Goal: Use online tool/utility: Utilize a website feature to perform a specific function

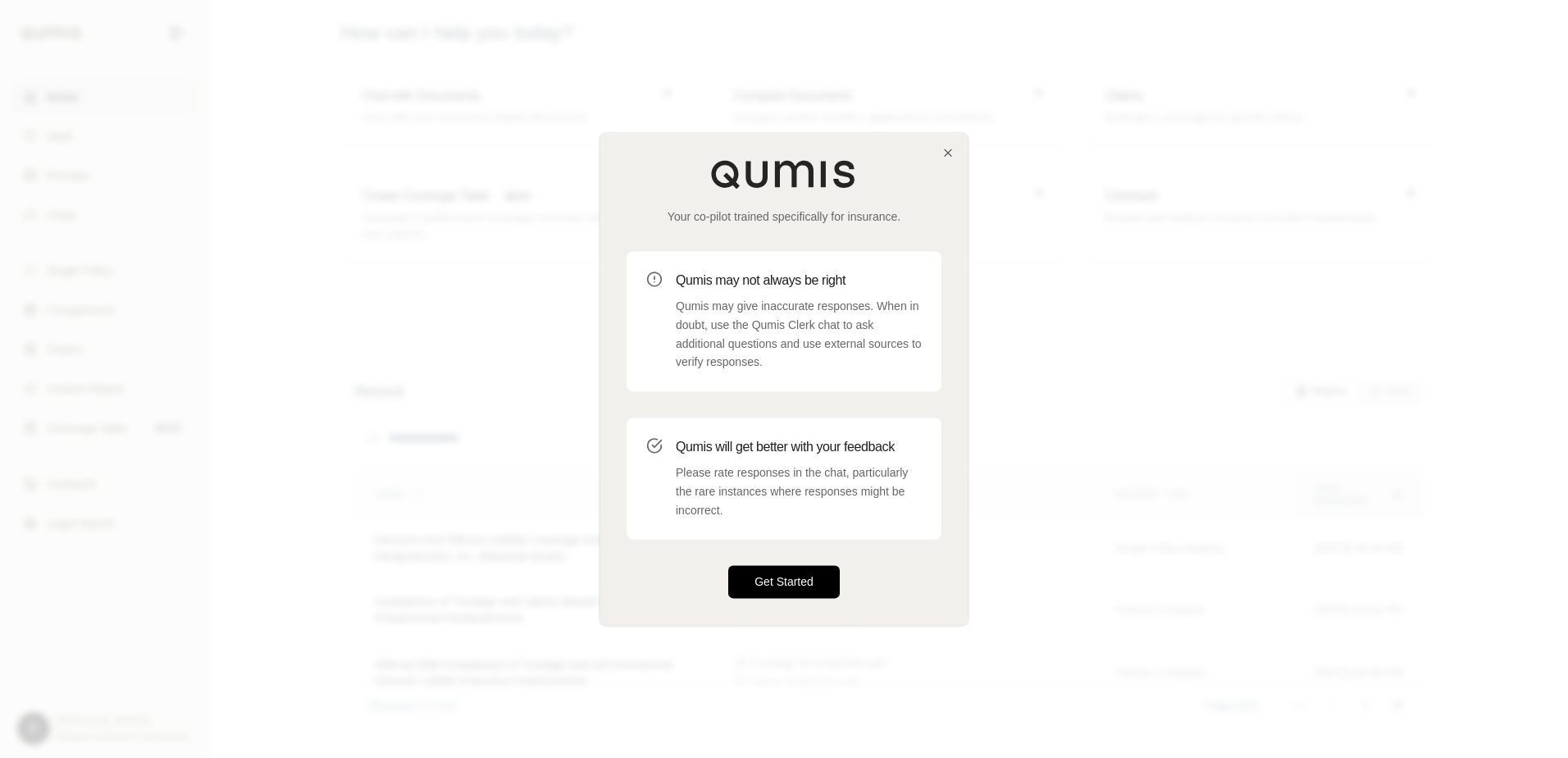
click at [774, 589] on button "Get Started" at bounding box center [783, 582] width 111 height 32
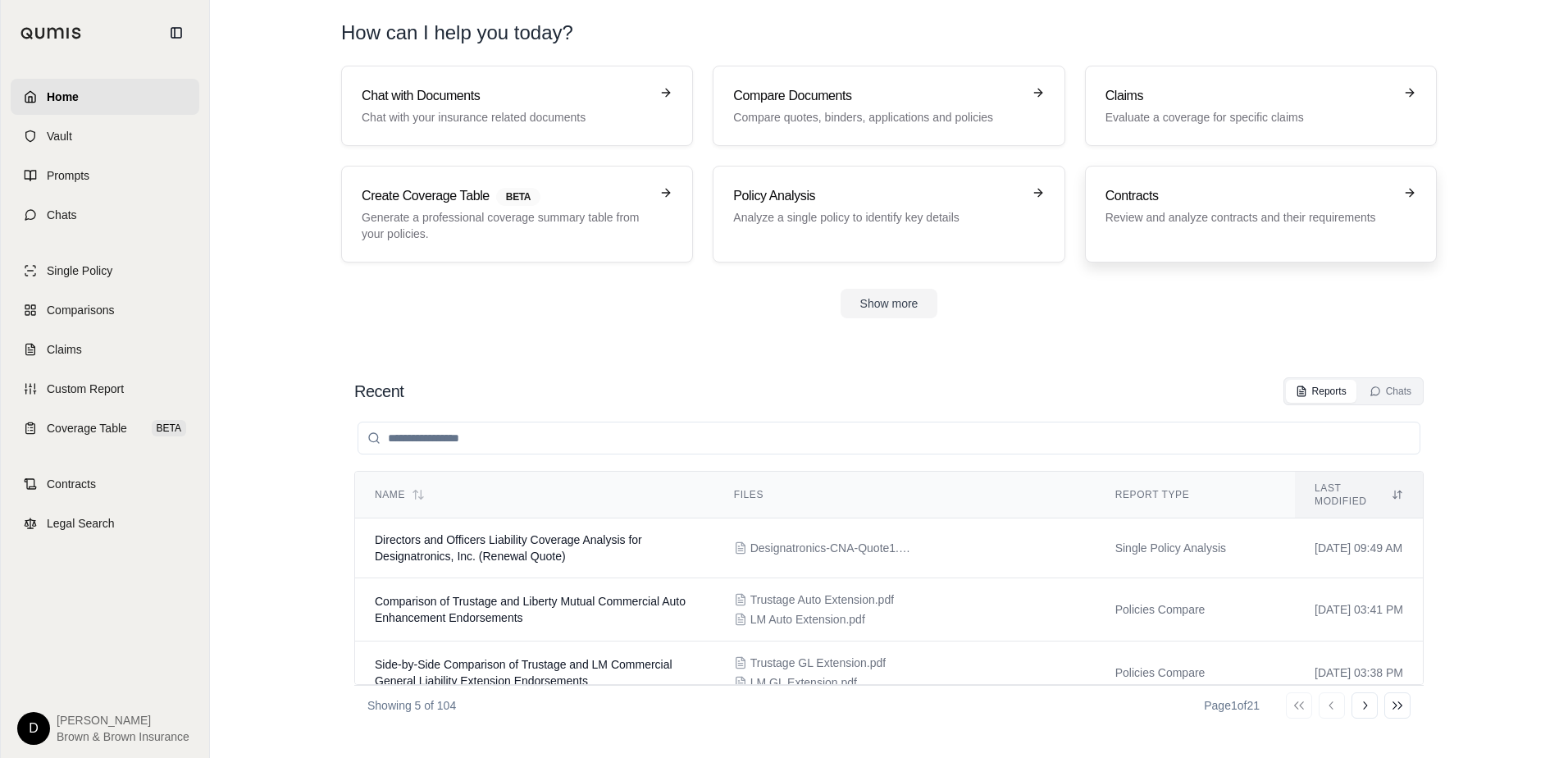
click at [1183, 200] on h3 "Contracts" at bounding box center [1249, 196] width 288 height 19
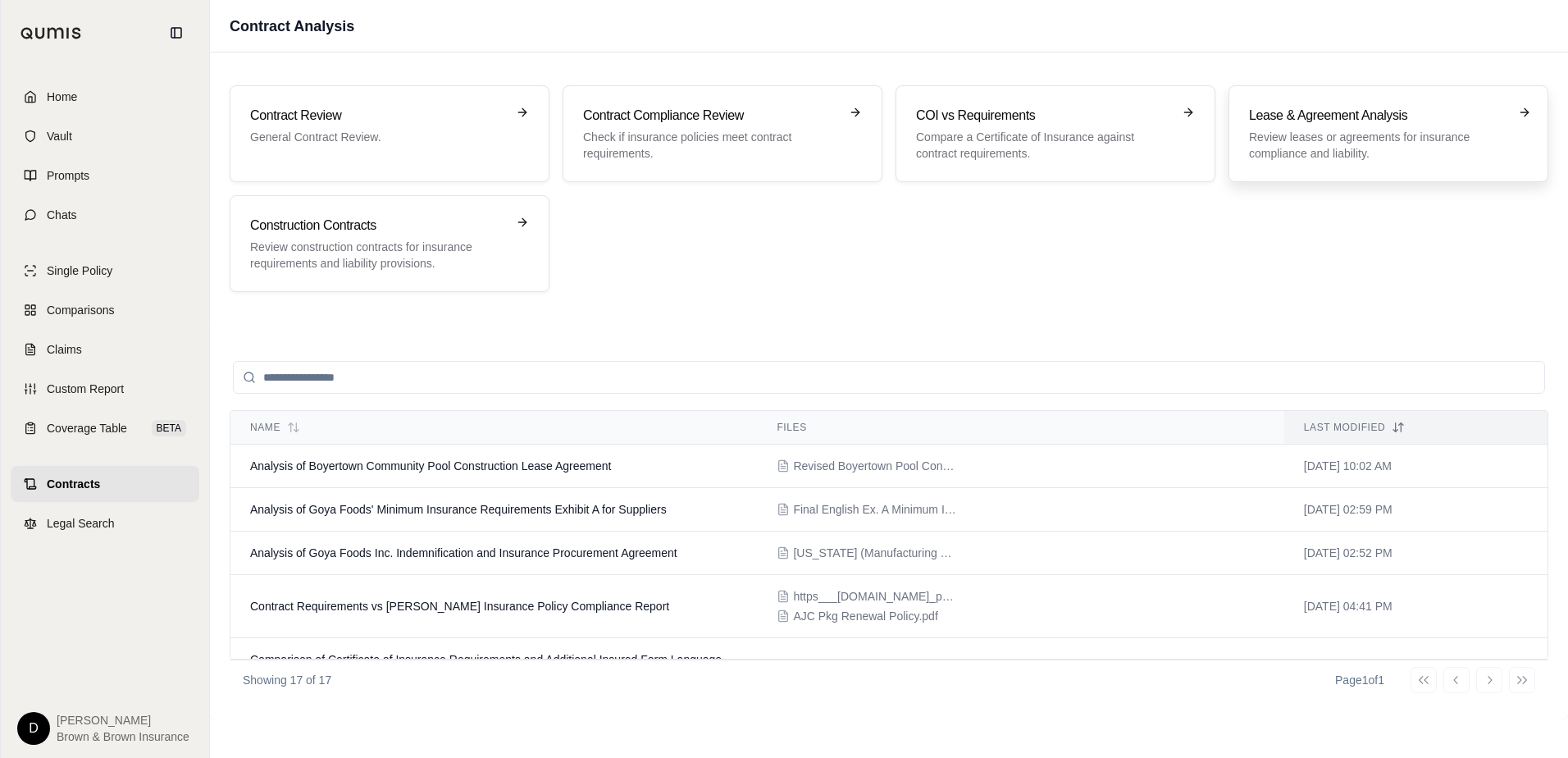
click at [1365, 138] on p "Review leases or agreements for insurance compliance and liability." at bounding box center [1377, 145] width 256 height 32
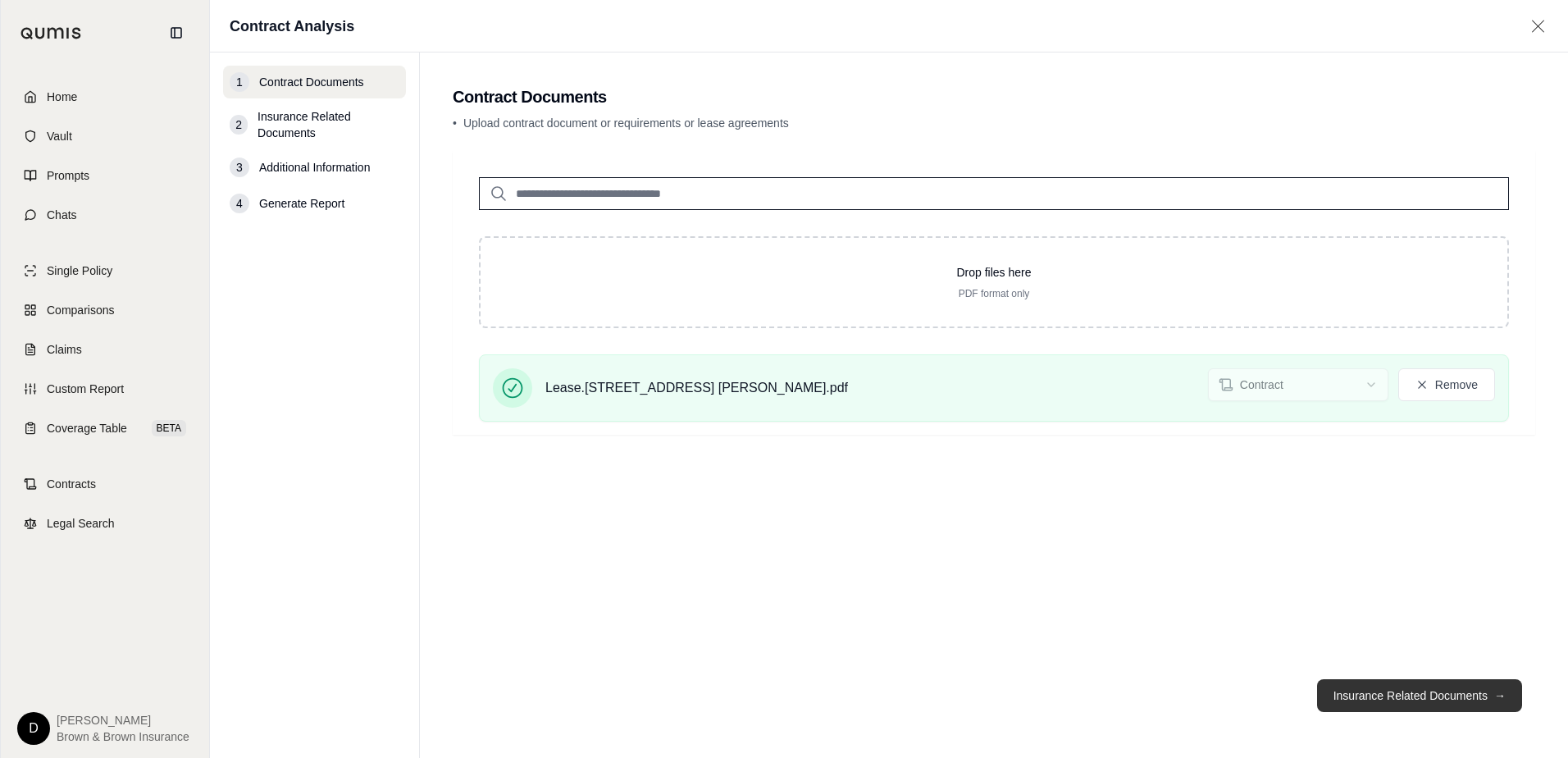
click at [1378, 699] on button "Insurance Related Documents →" at bounding box center [1420, 695] width 205 height 32
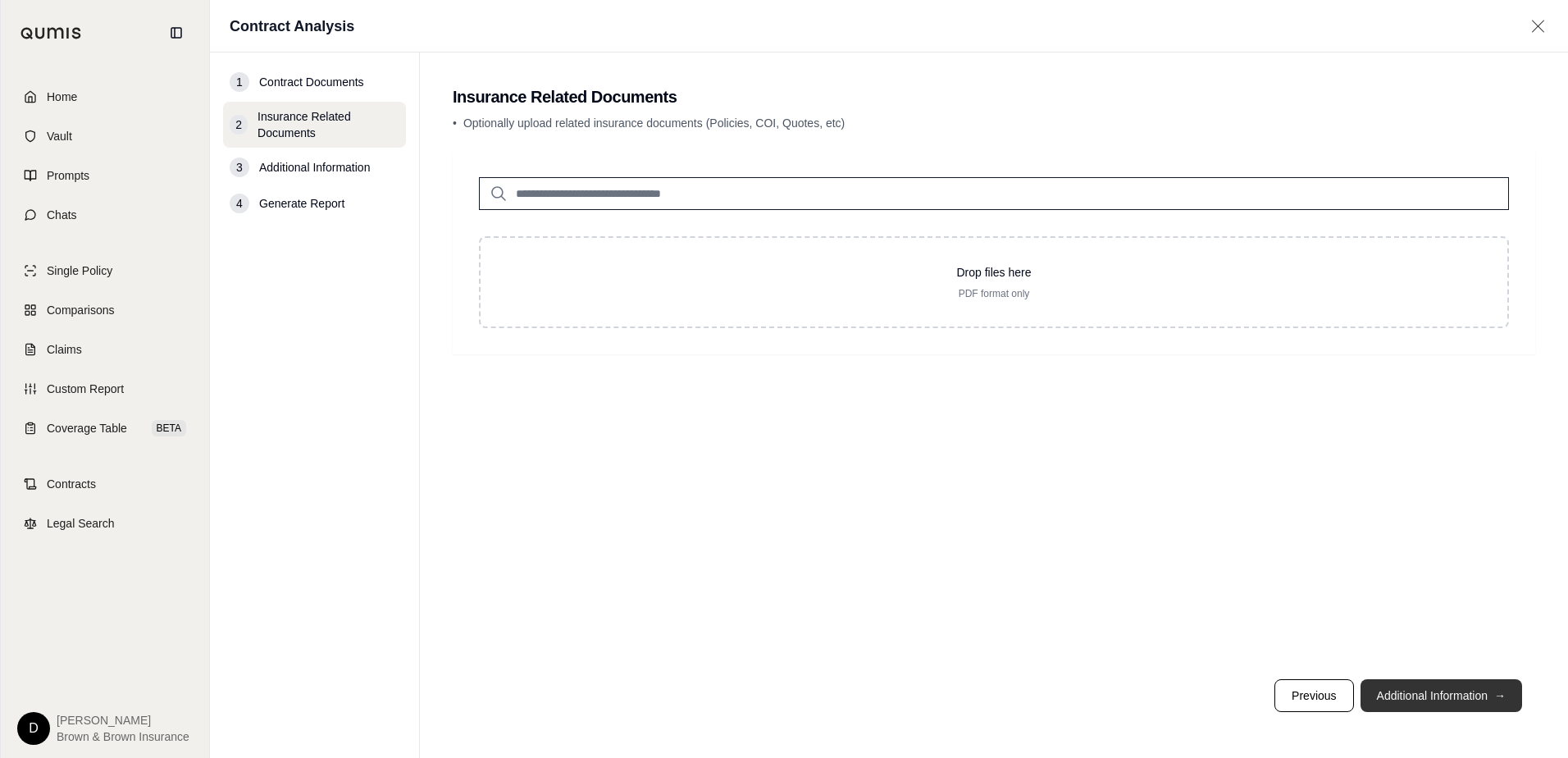
click at [1455, 700] on button "Additional Information →" at bounding box center [1441, 695] width 161 height 32
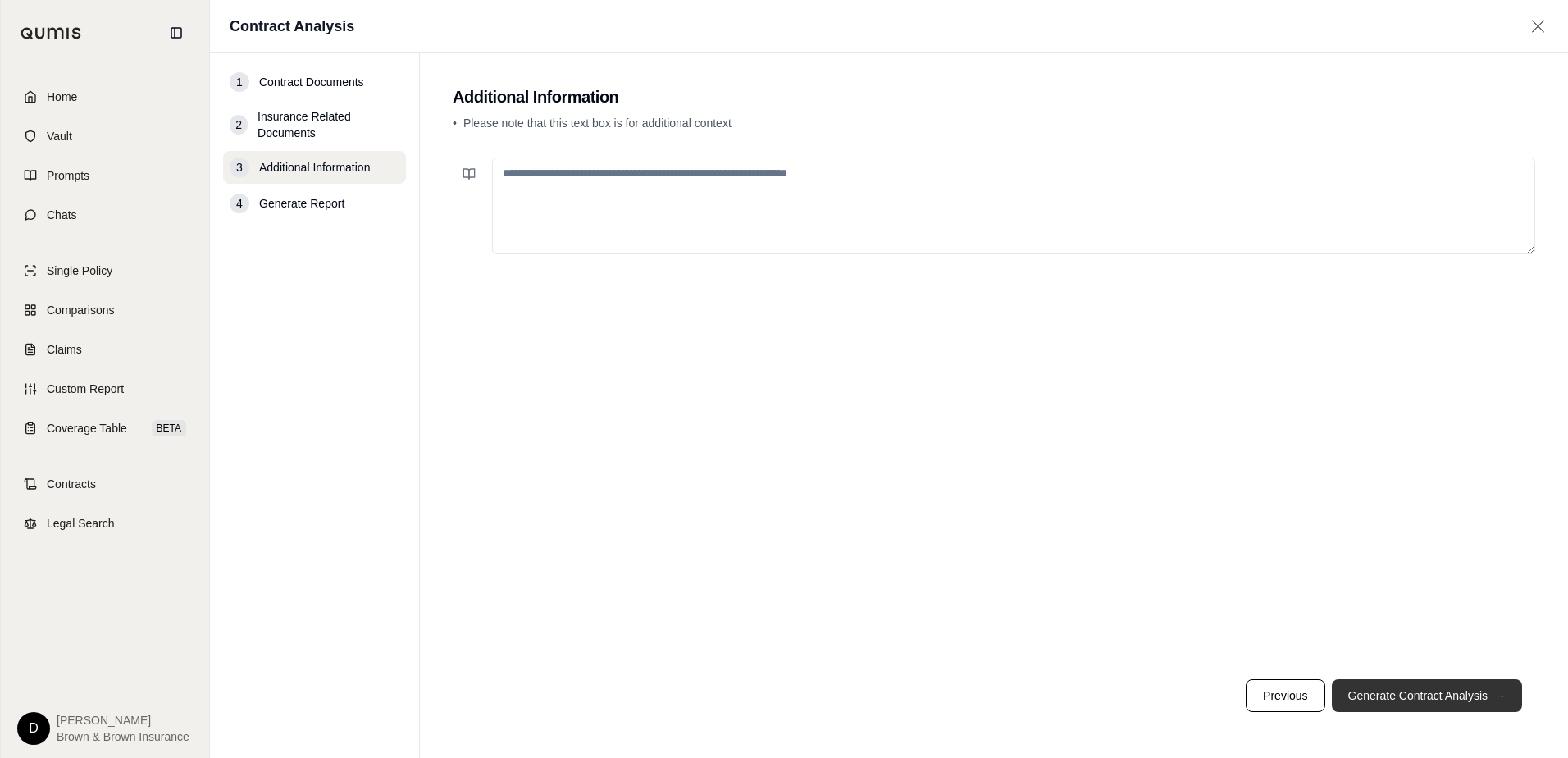
click at [1450, 702] on button "Generate Contract Analysis →" at bounding box center [1426, 695] width 190 height 32
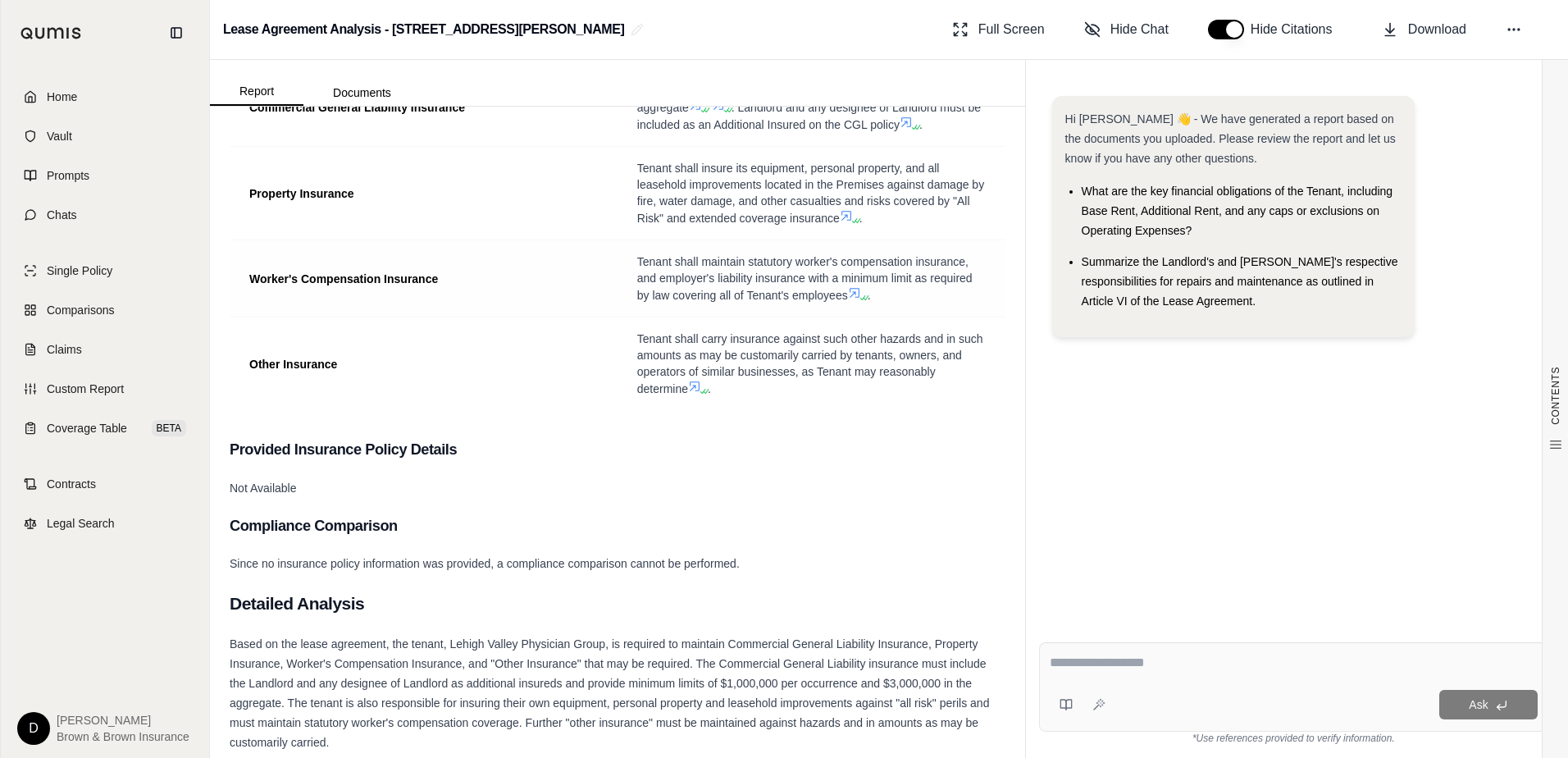
scroll to position [328, 0]
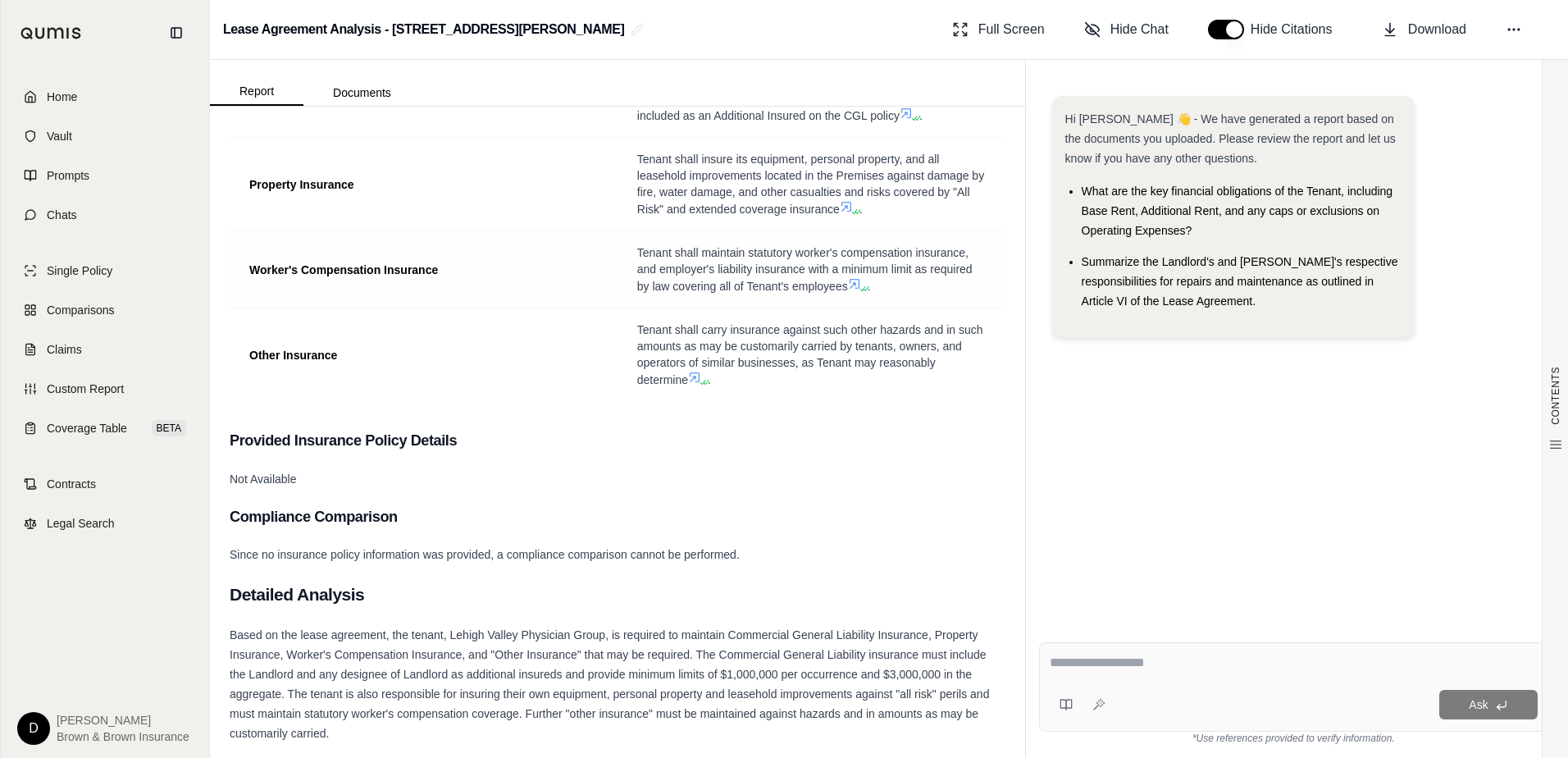
click at [399, 617] on div "Introduction This report outlines the contractual insurance requirements specif…" at bounding box center [617, 464] width 776 height 1306
click at [404, 702] on div "Based on the lease agreement, the tenant, Lehigh Valley Physician Group, is req…" at bounding box center [617, 683] width 776 height 118
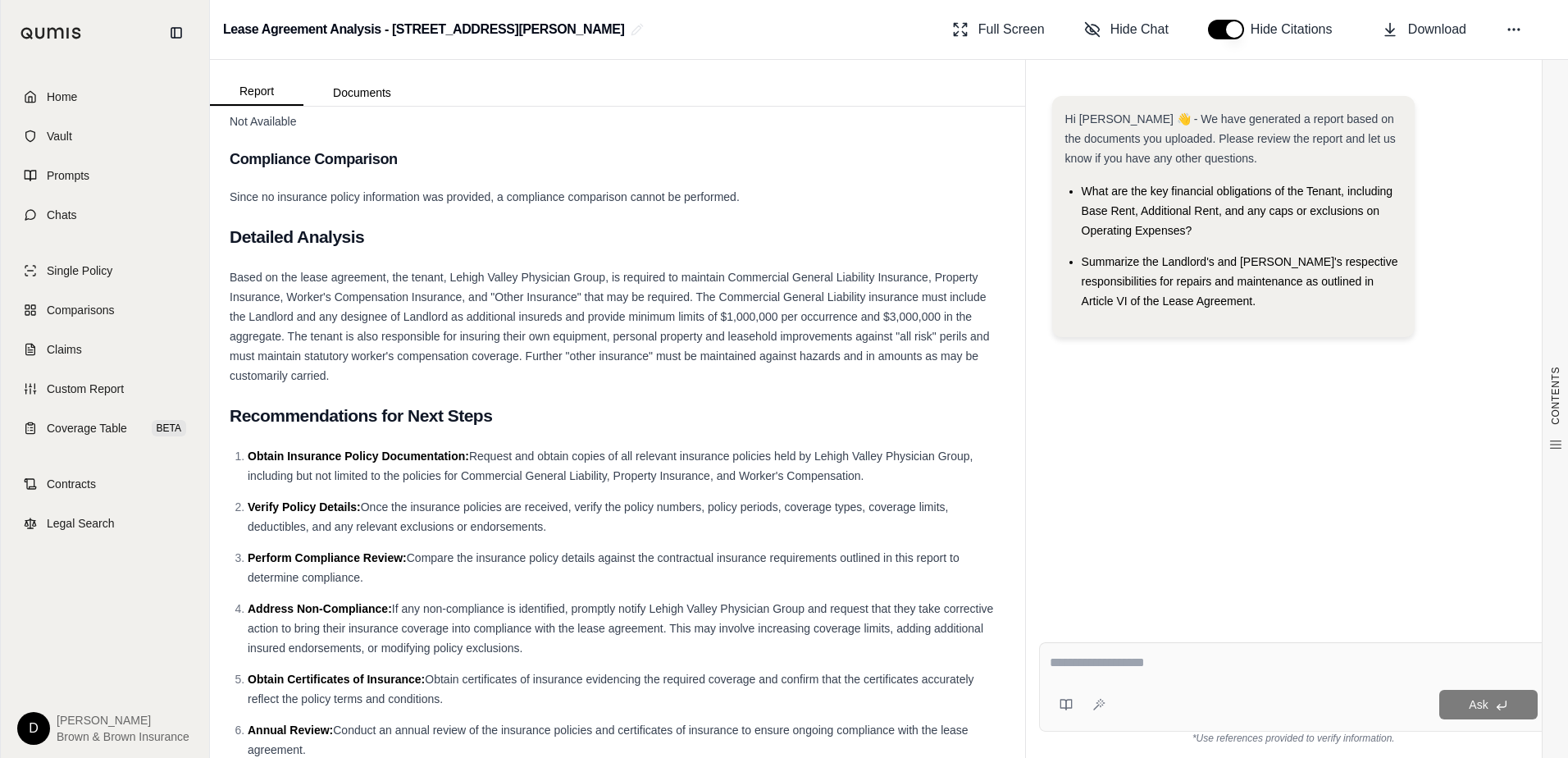
scroll to position [720, 0]
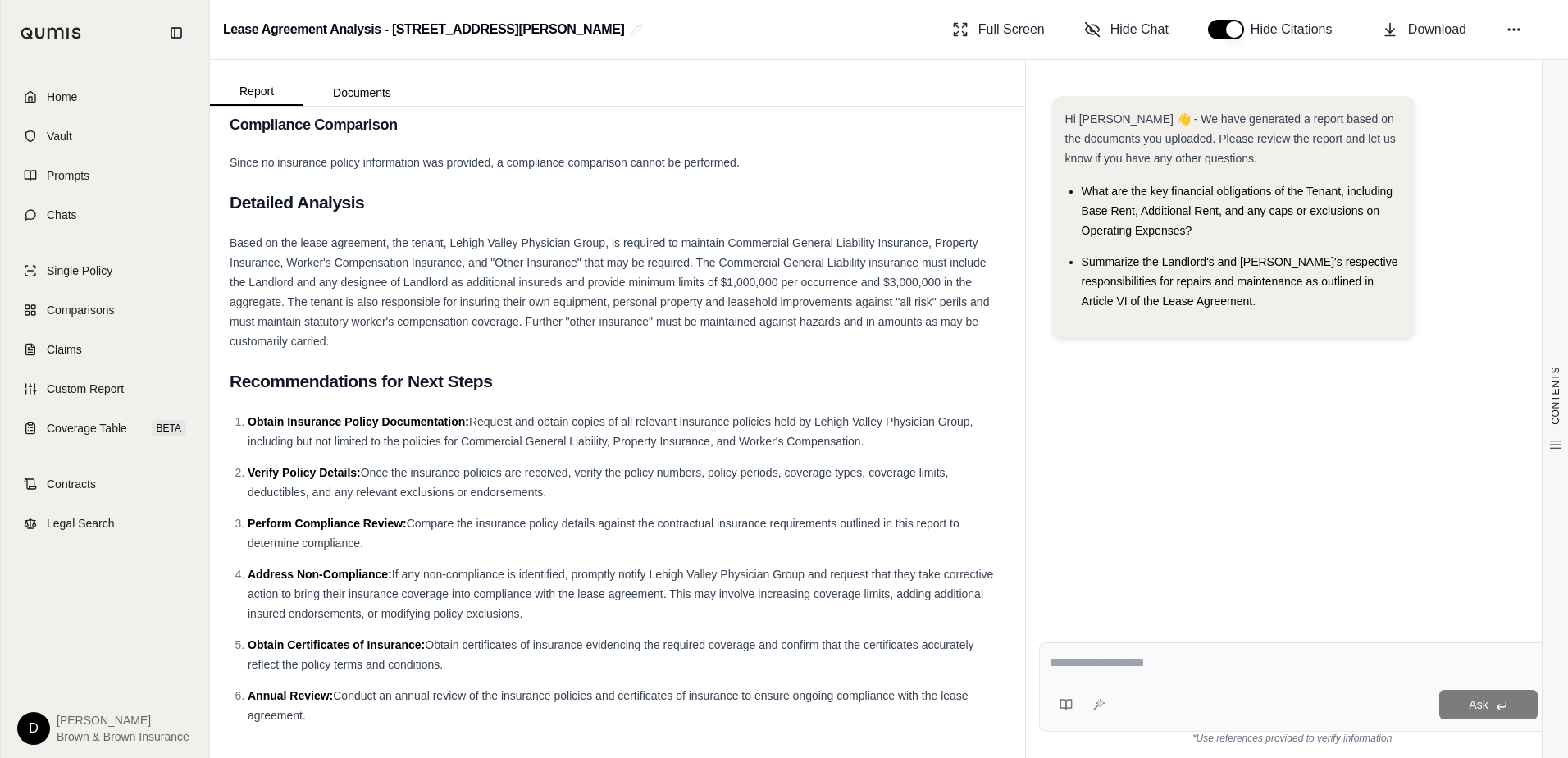
click at [430, 706] on li "Annual Review: Conduct an annual review of the insurance policies and certifica…" at bounding box center [626, 705] width 758 height 39
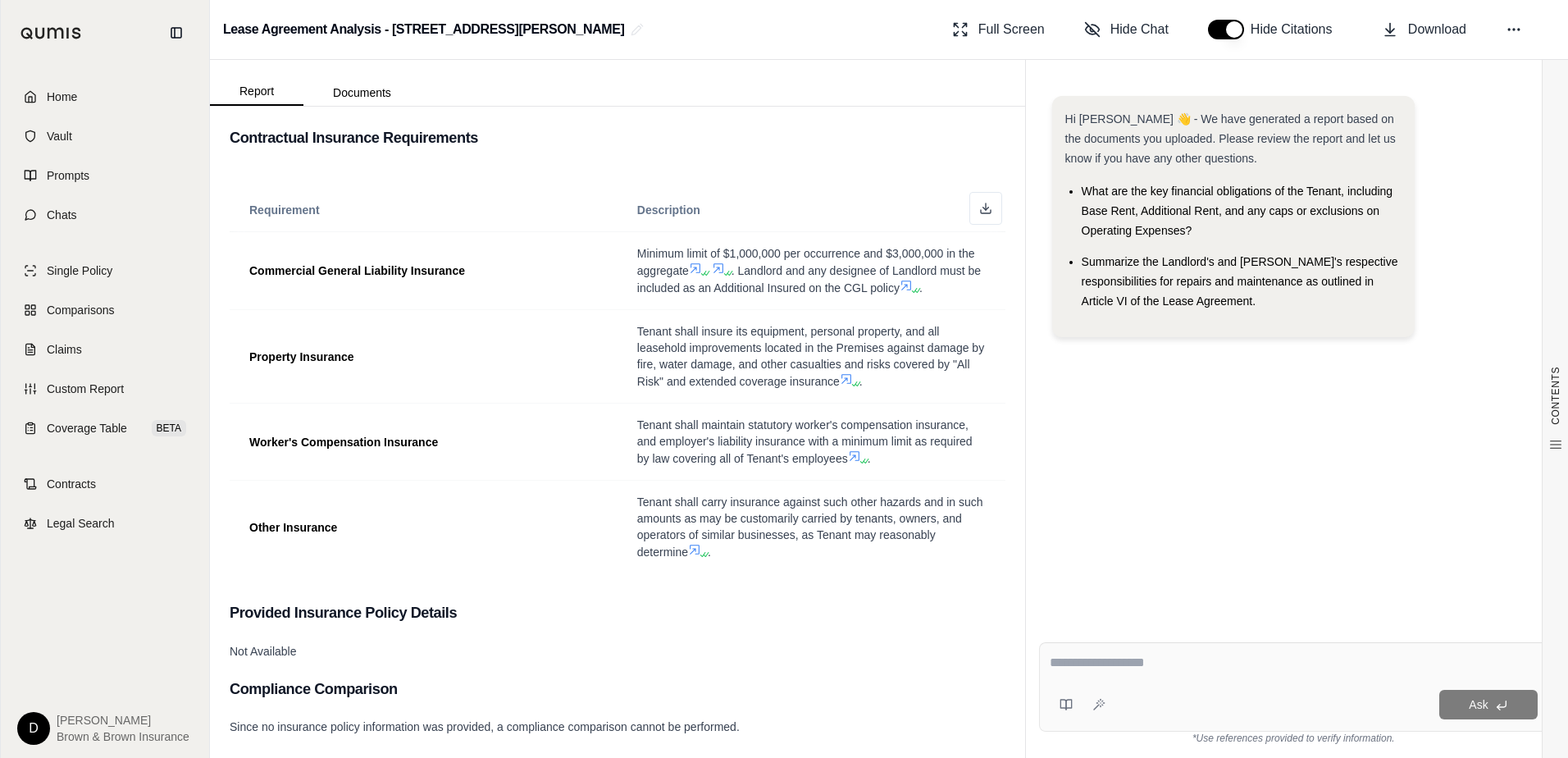
scroll to position [0, 0]
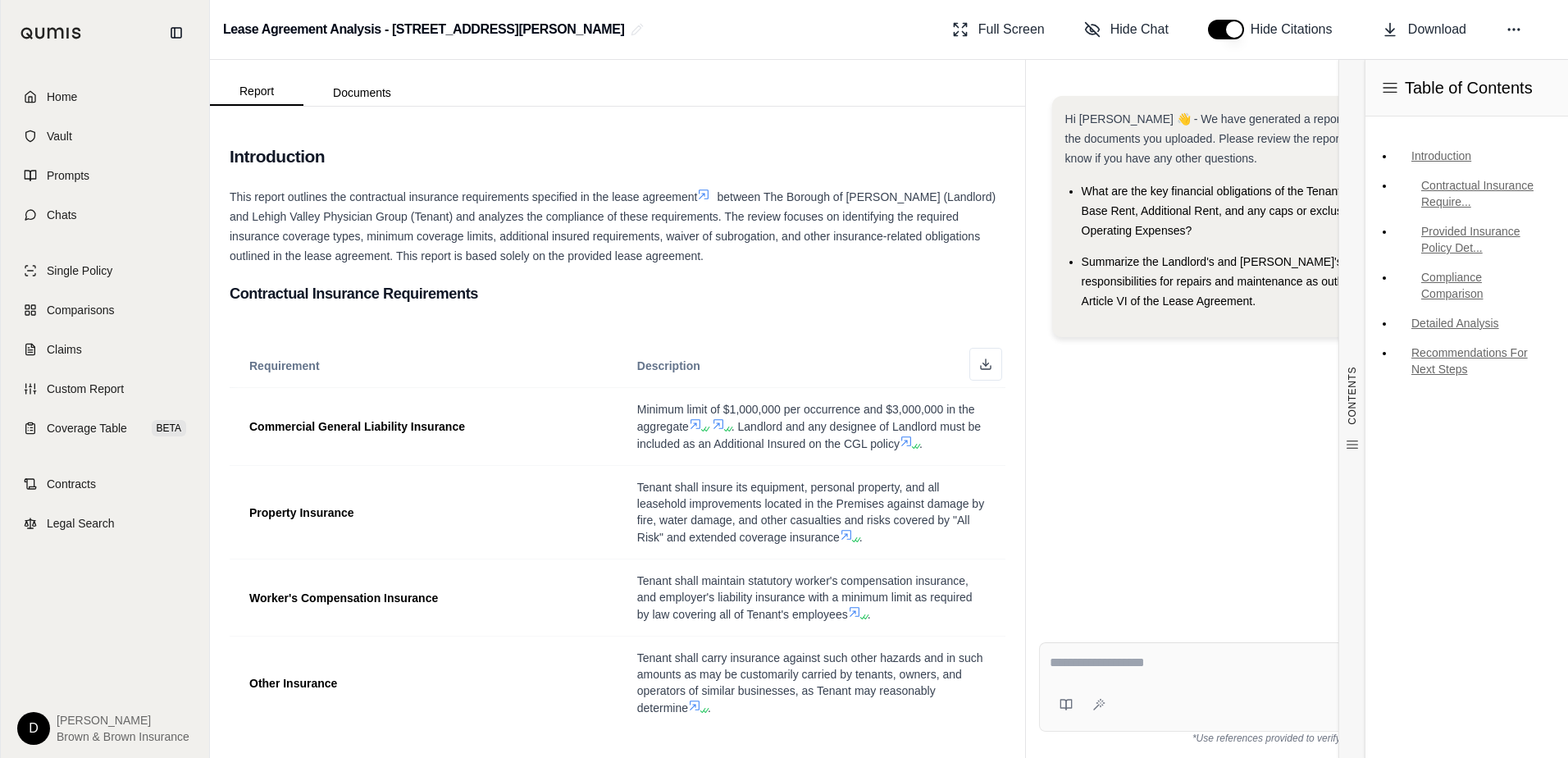
click at [1148, 484] on div "Hi [PERSON_NAME] 👋 - We have generated a report based on the documents you uplo…" at bounding box center [1294, 349] width 510 height 533
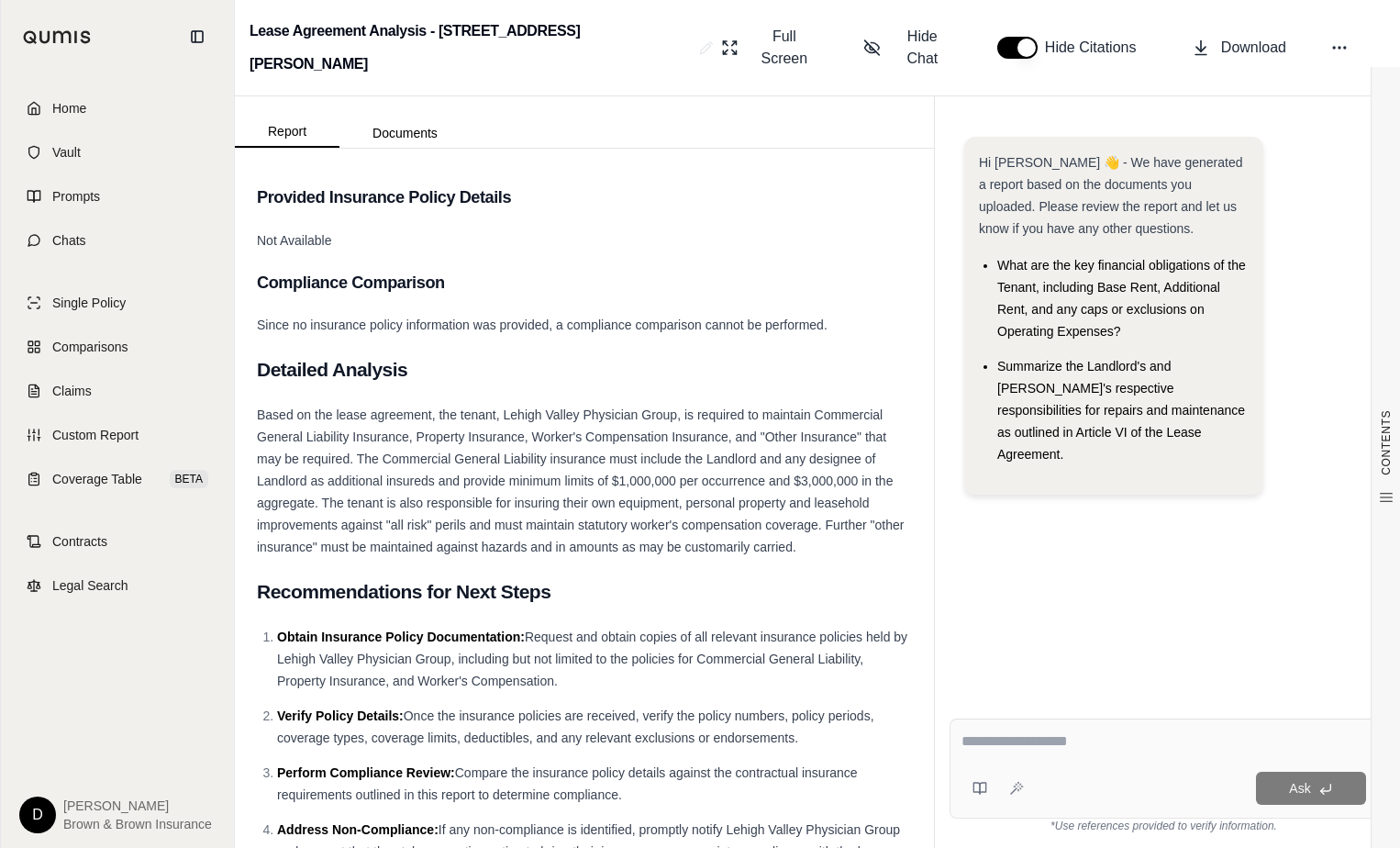
scroll to position [920, 0]
